Goal: Register for event/course

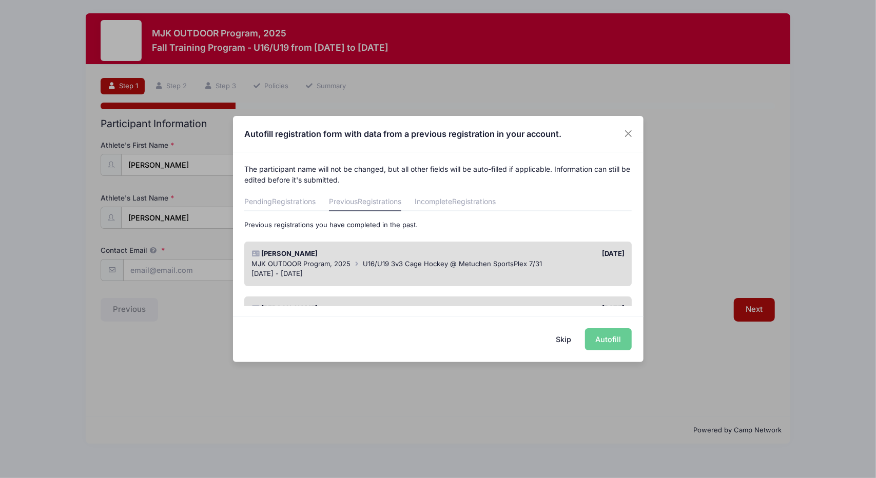
click at [527, 265] on span "U16/U19 3v3 Cage Hockey @ Metuchen SportsPlex 7/31" at bounding box center [452, 264] width 179 height 8
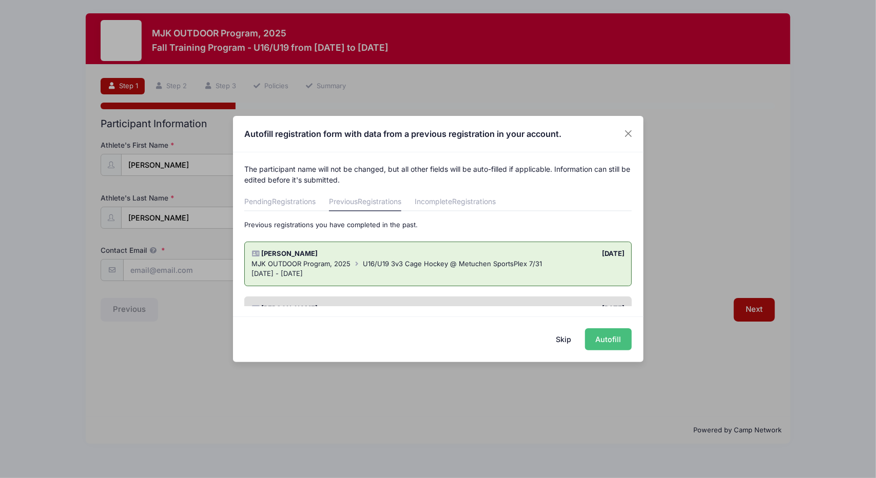
click at [600, 337] on button "Autofill" at bounding box center [608, 339] width 47 height 22
type input "[EMAIL_ADDRESS][DOMAIN_NAME]"
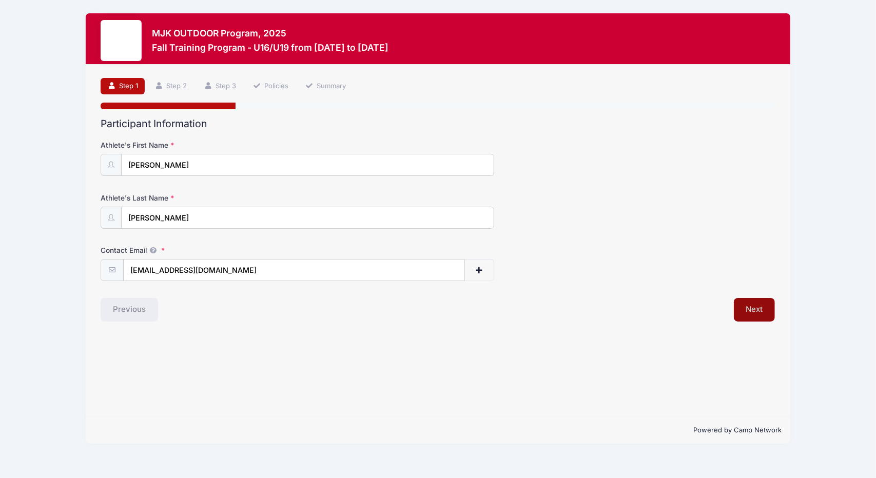
click at [753, 310] on button "Next" at bounding box center [755, 310] width 42 height 24
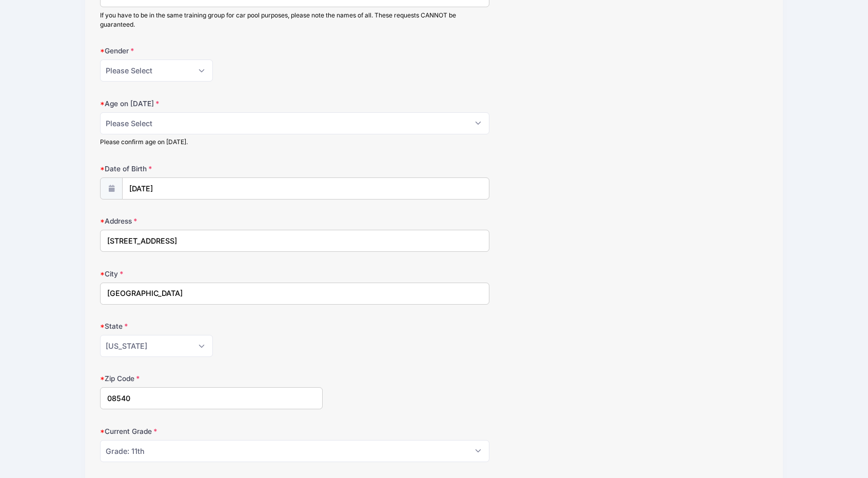
scroll to position [178, 0]
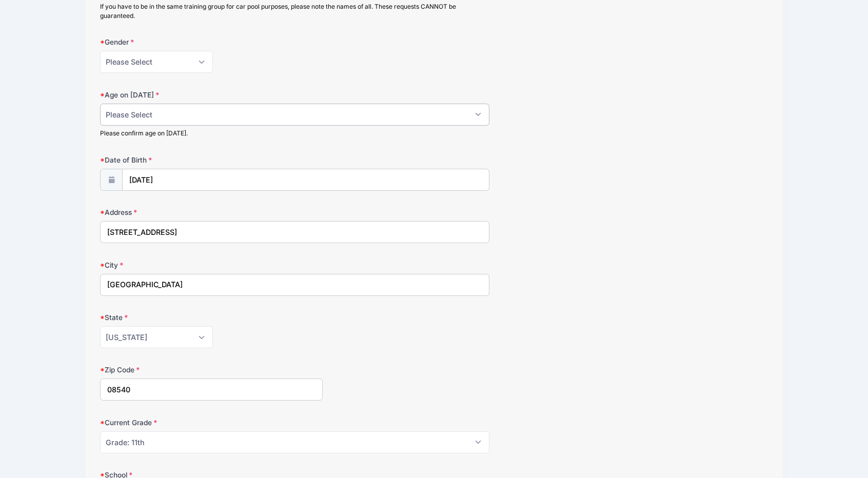
click at [330, 112] on select "Please Select 1 2 3 4 5 6 7 8 9 10 11 12 13 14 15 16 17 18" at bounding box center [294, 115] width 389 height 22
select select "17"
click at [100, 104] on select "Please Select 1 2 3 4 5 6 7 8 9 10 11 12 13 14 15 16 17 18" at bounding box center [294, 115] width 389 height 22
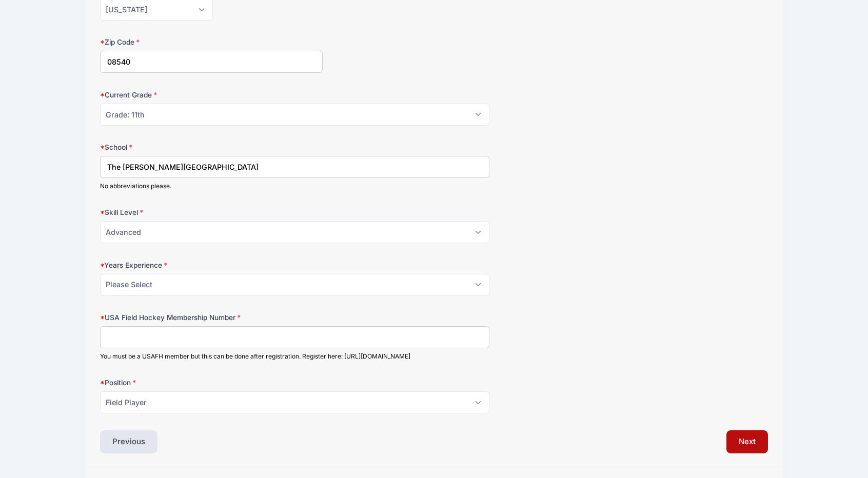
scroll to position [508, 0]
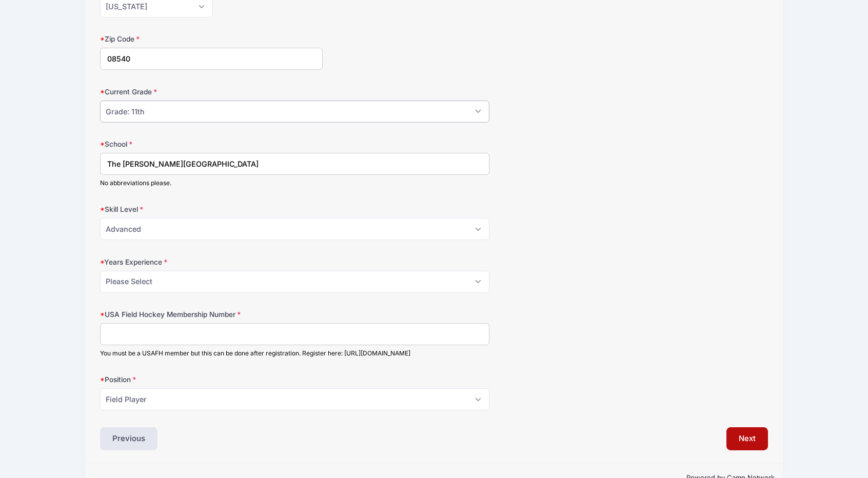
click at [477, 110] on select "Please Select Grade: K Grade: 1st Grade: 2nd Grade: 3rd Grade: 4th 5th Grade: 6…" at bounding box center [294, 112] width 389 height 22
select select "Grade: 12th"
click at [100, 101] on select "Please Select Grade: K Grade: 1st Grade: 2nd Grade: 3rd Grade: 4th 5th Grade: 6…" at bounding box center [294, 112] width 389 height 22
click at [478, 279] on select "Please Select 0 1 2 3 4 5 6 7 8" at bounding box center [294, 282] width 389 height 22
select select "8"
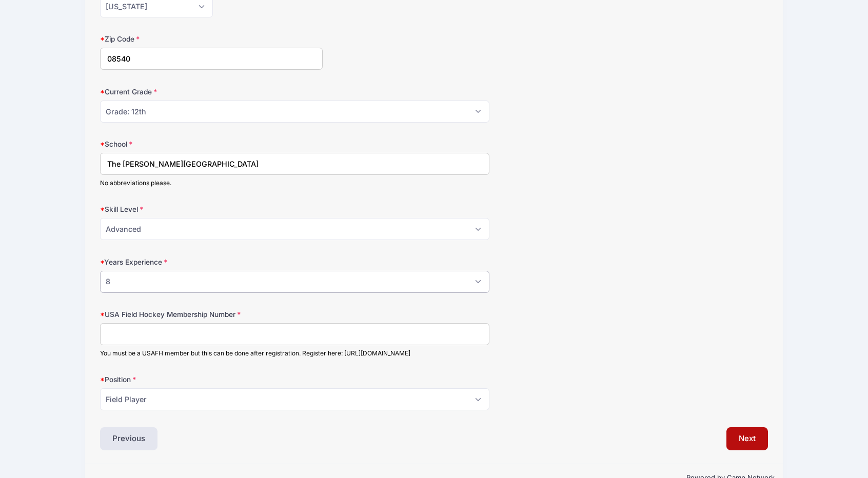
click at [100, 271] on select "Please Select 0 1 2 3 4 5 6 7 8" at bounding box center [294, 282] width 389 height 22
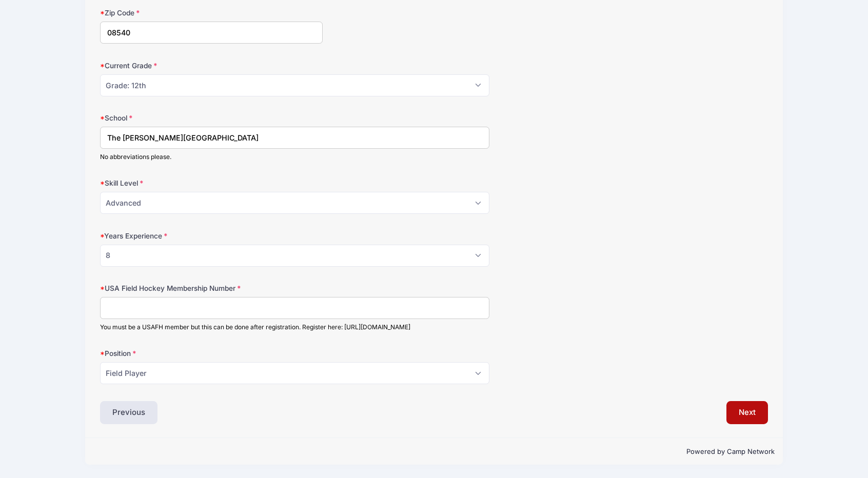
scroll to position [539, 0]
click at [151, 303] on input "USA Field Hockey Membership Number" at bounding box center [294, 308] width 389 height 22
type input "2000348197"
click at [752, 414] on button "Next" at bounding box center [748, 413] width 42 height 24
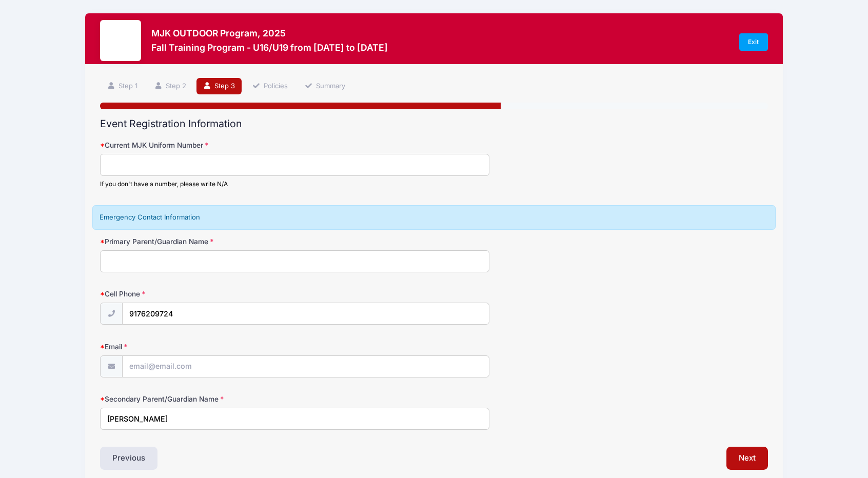
scroll to position [0, 0]
click at [268, 166] on input "Current MJK Uniform Number" at bounding box center [294, 165] width 389 height 22
type input "42"
type input "[PERSON_NAME]"
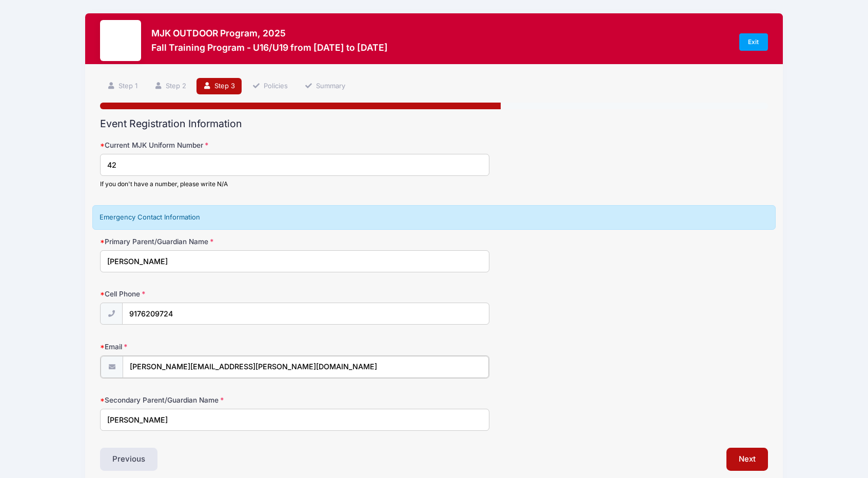
type input "[PERSON_NAME][EMAIL_ADDRESS][PERSON_NAME][DOMAIN_NAME]"
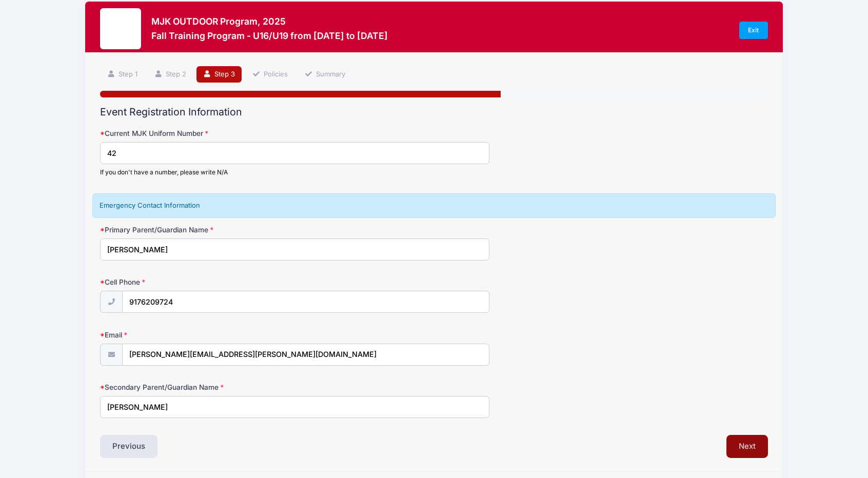
scroll to position [43, 0]
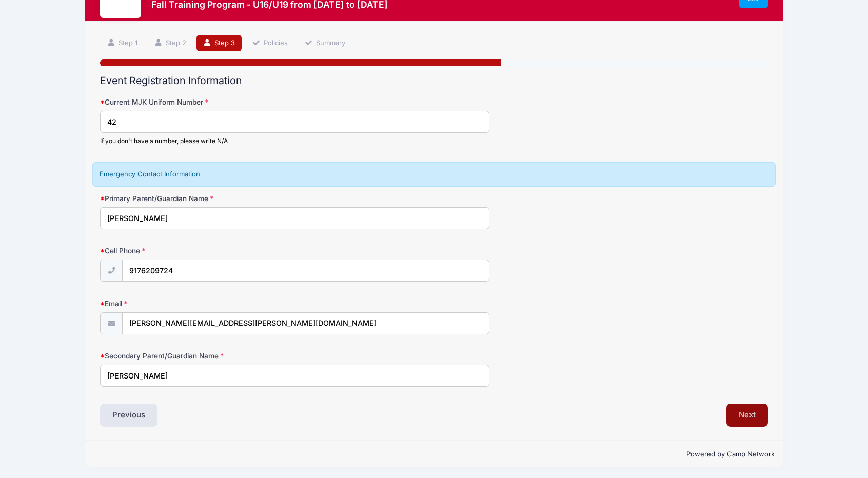
click at [751, 415] on button "Next" at bounding box center [748, 416] width 42 height 24
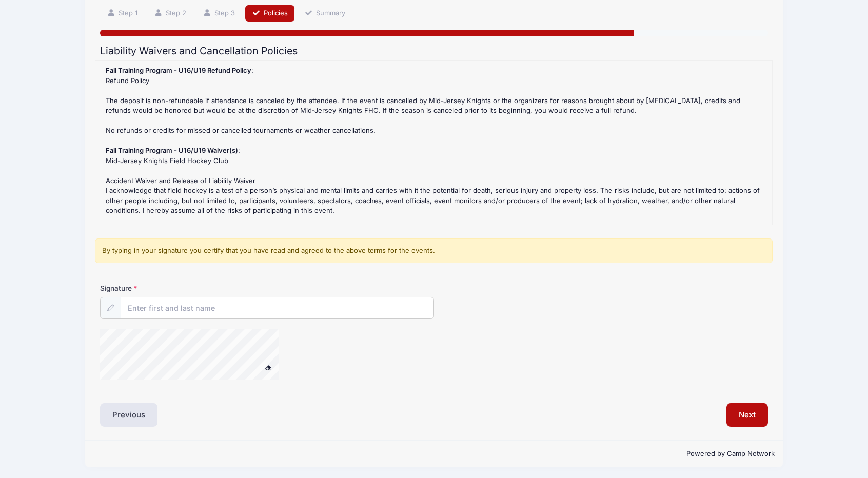
scroll to position [74, 0]
click at [340, 319] on div "Signature" at bounding box center [434, 335] width 678 height 107
click at [326, 308] on input "Signature" at bounding box center [277, 308] width 312 height 22
type input "[PERSON_NAME]"
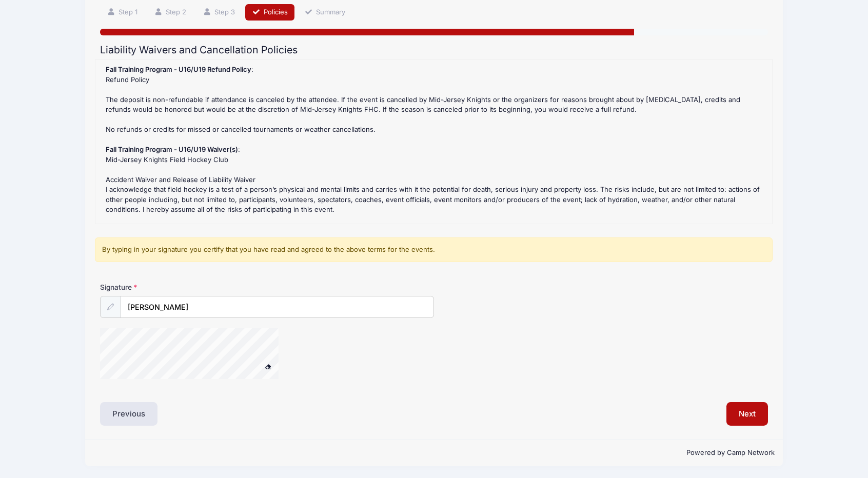
click at [281, 369] on div at bounding box center [202, 355] width 205 height 54
click at [746, 412] on button "Next" at bounding box center [748, 414] width 42 height 24
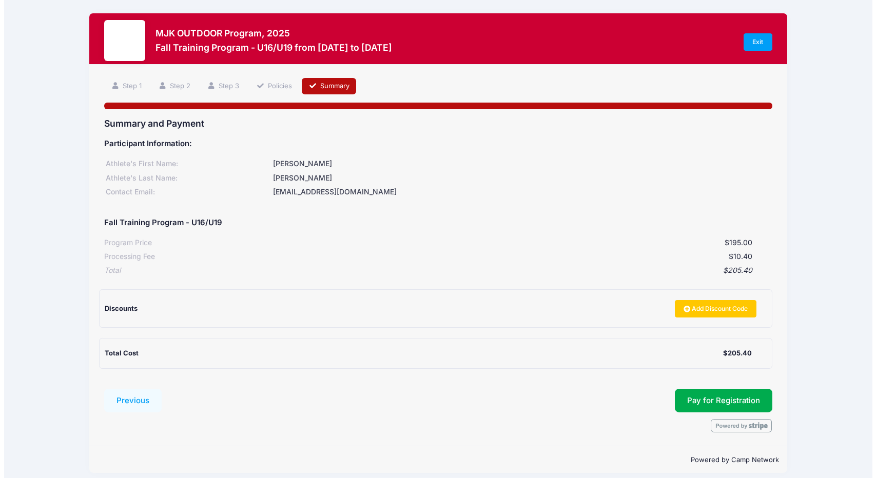
scroll to position [7, 0]
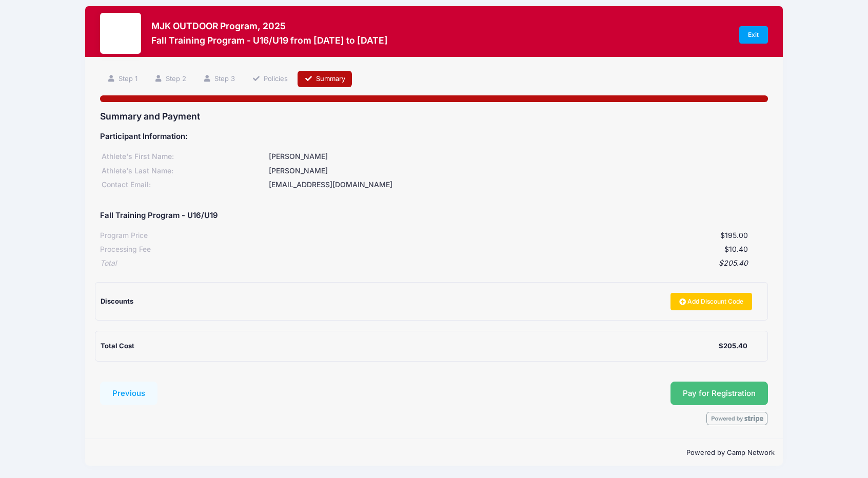
click at [731, 391] on button "Pay for Registration" at bounding box center [719, 394] width 97 height 24
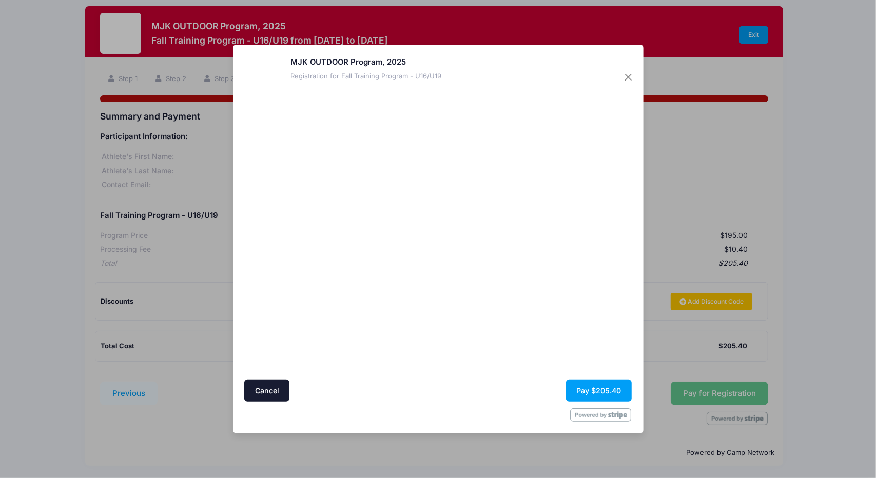
click at [548, 326] on div at bounding box center [537, 240] width 189 height 270
click at [600, 388] on button "Pay $205.40" at bounding box center [599, 391] width 66 height 22
